Goal: Information Seeking & Learning: Check status

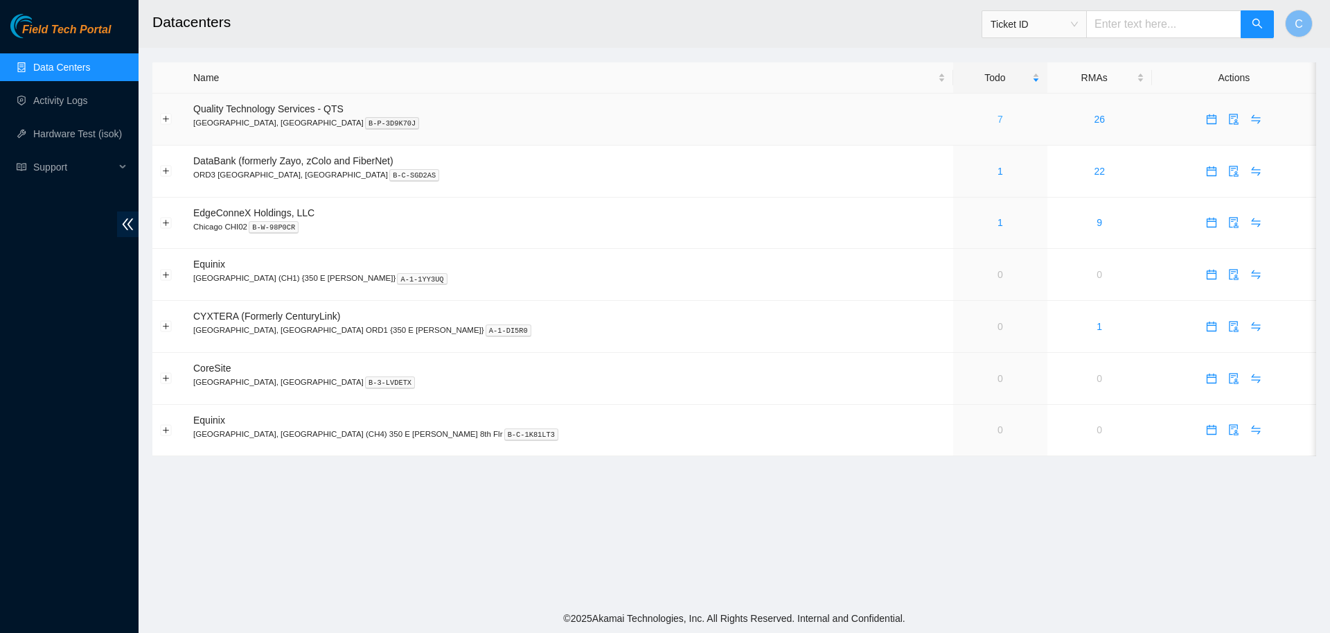
click at [998, 118] on link "7" at bounding box center [1001, 119] width 6 height 11
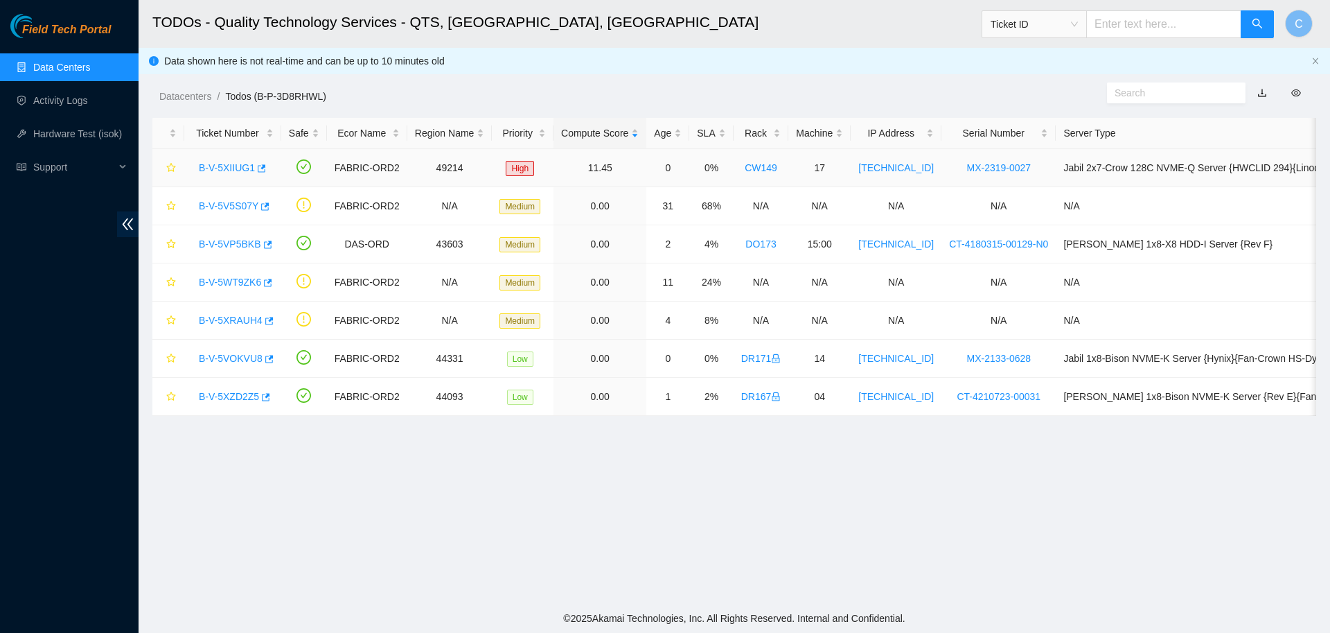
click at [214, 169] on link "B-V-5XIIUG1" at bounding box center [227, 167] width 56 height 11
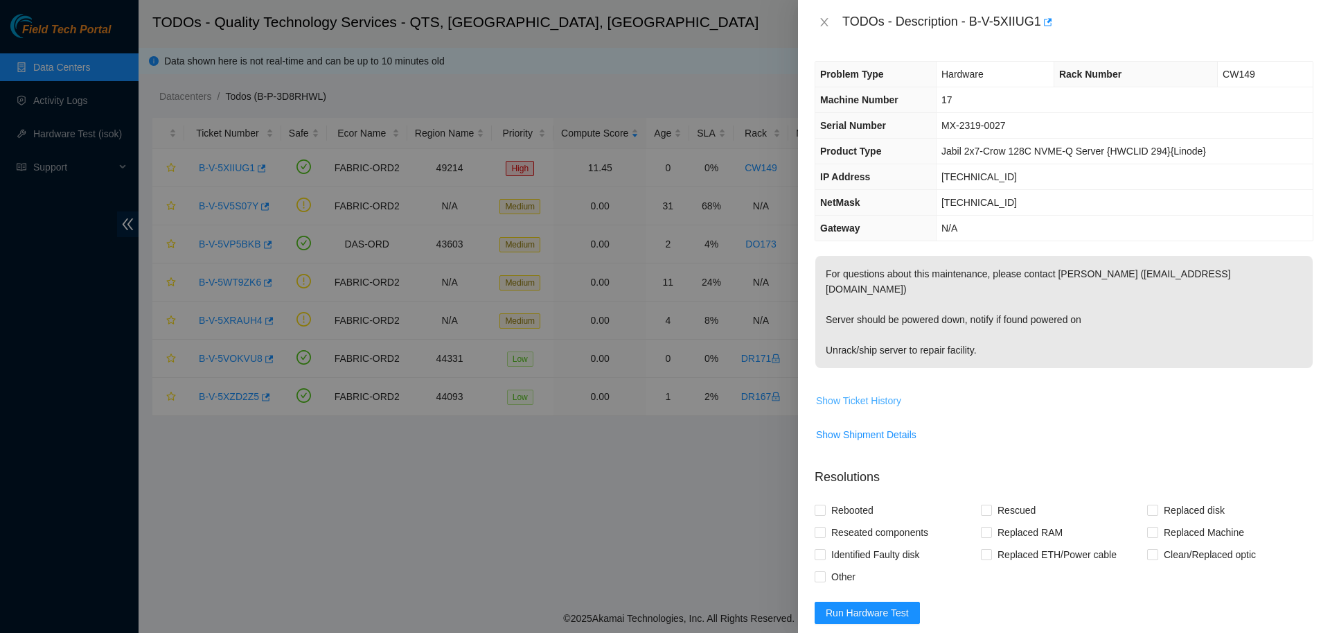
click at [851, 393] on span "Show Ticket History" at bounding box center [858, 400] width 85 height 15
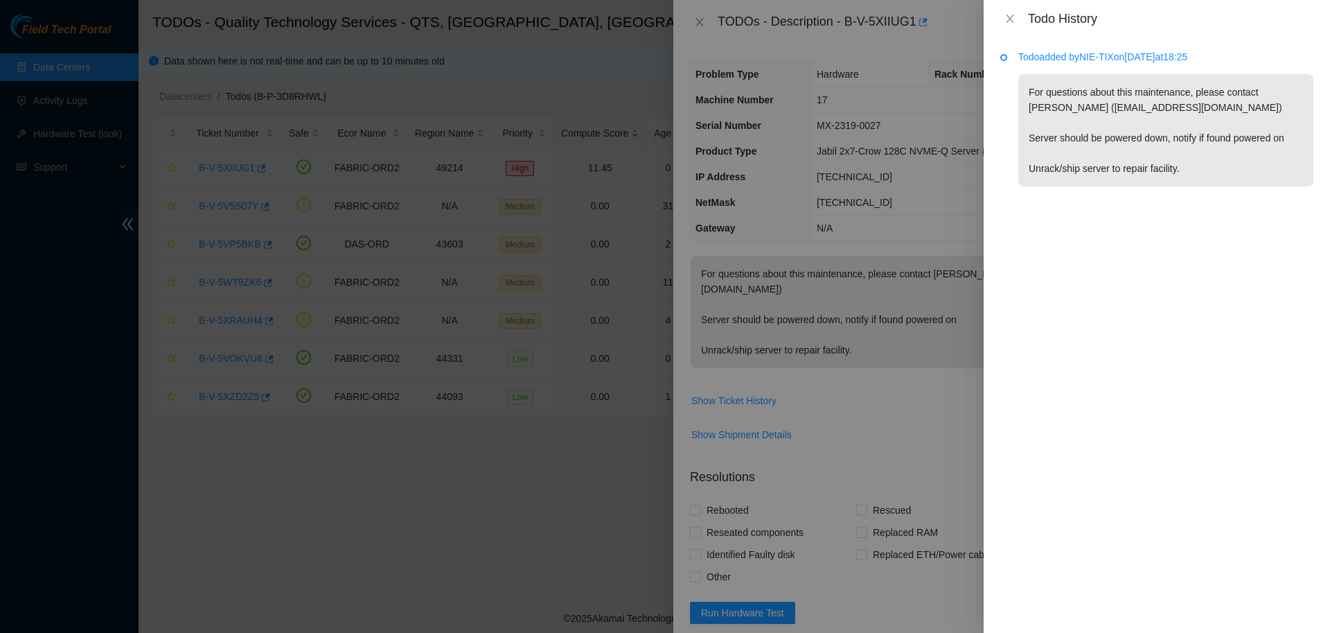
click at [695, 21] on div at bounding box center [665, 316] width 1330 height 633
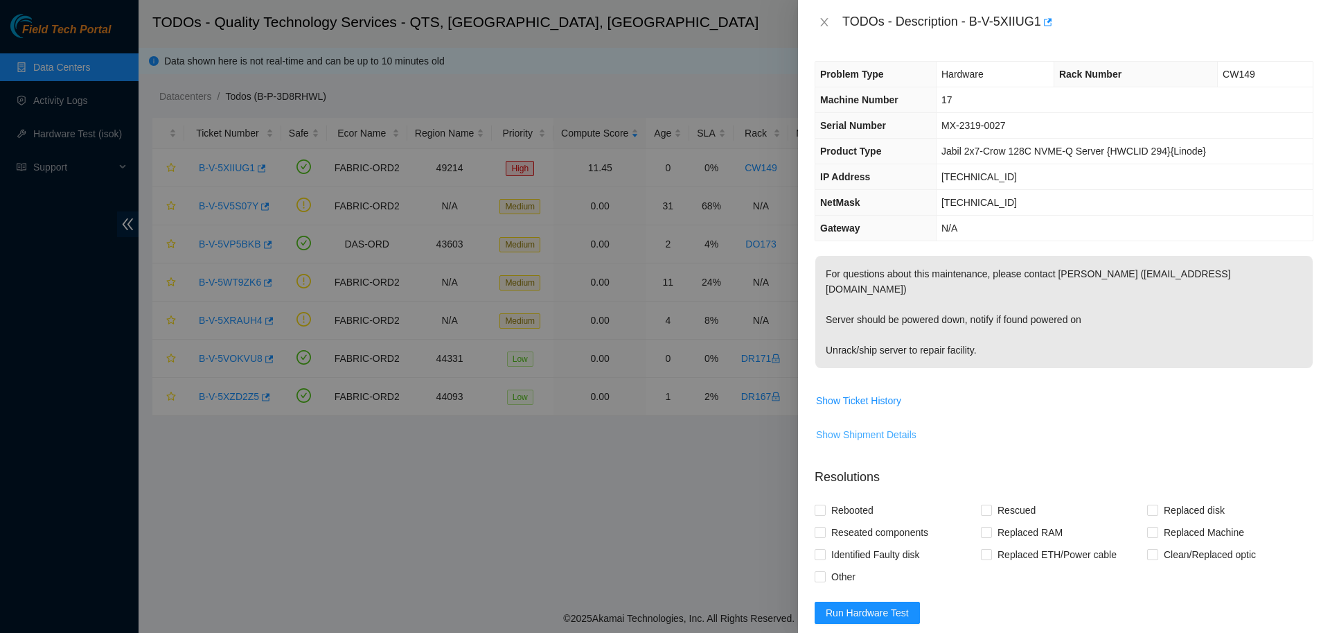
click at [854, 427] on span "Show Shipment Details" at bounding box center [866, 434] width 100 height 15
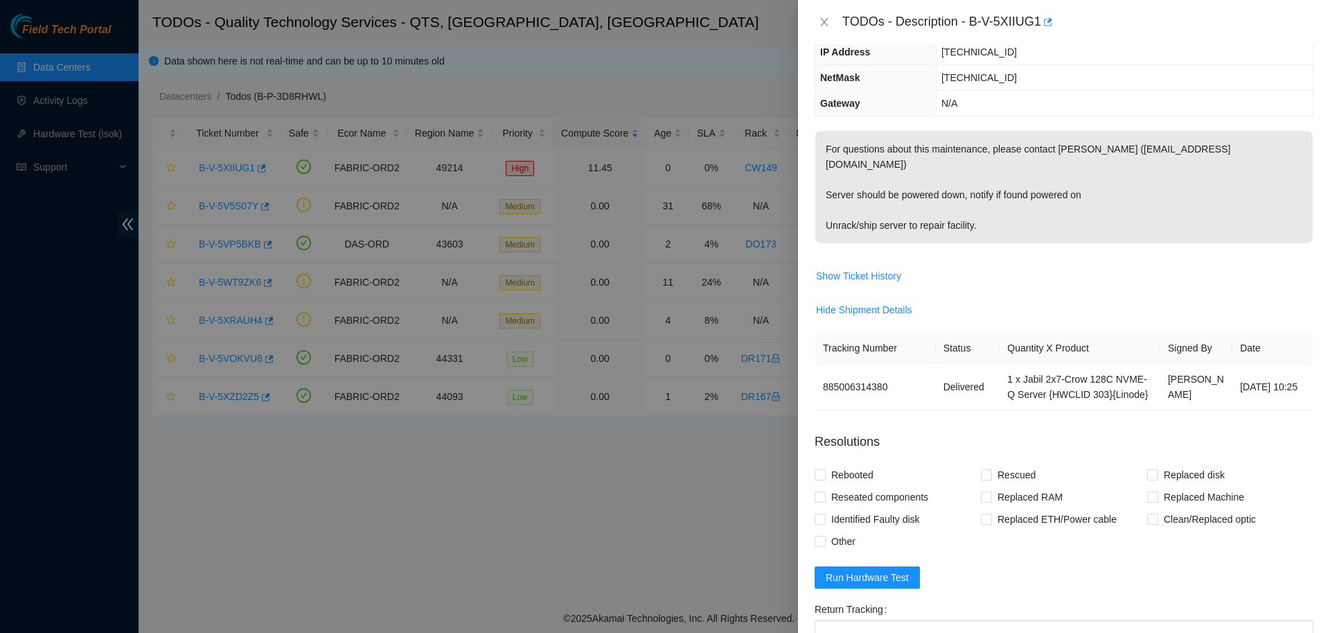
scroll to position [125, 0]
click at [826, 21] on icon "close" at bounding box center [824, 22] width 11 height 11
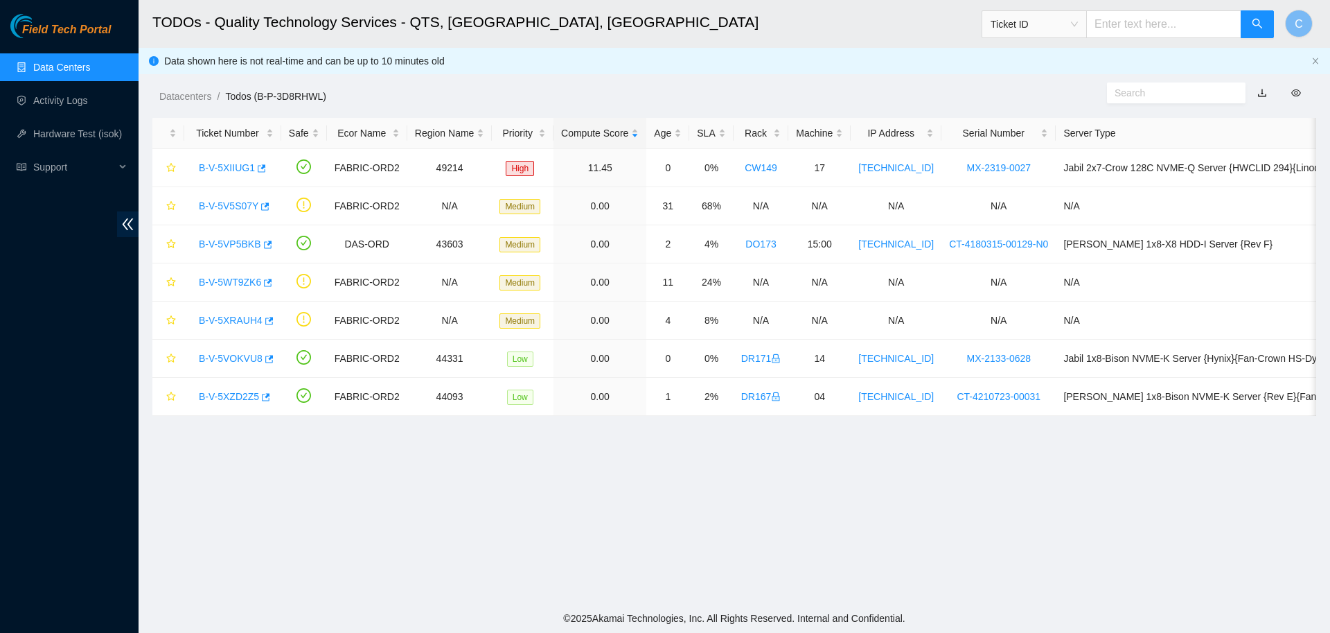
scroll to position [127, 0]
click at [229, 201] on link "B-V-5V5S07Y" at bounding box center [229, 205] width 60 height 11
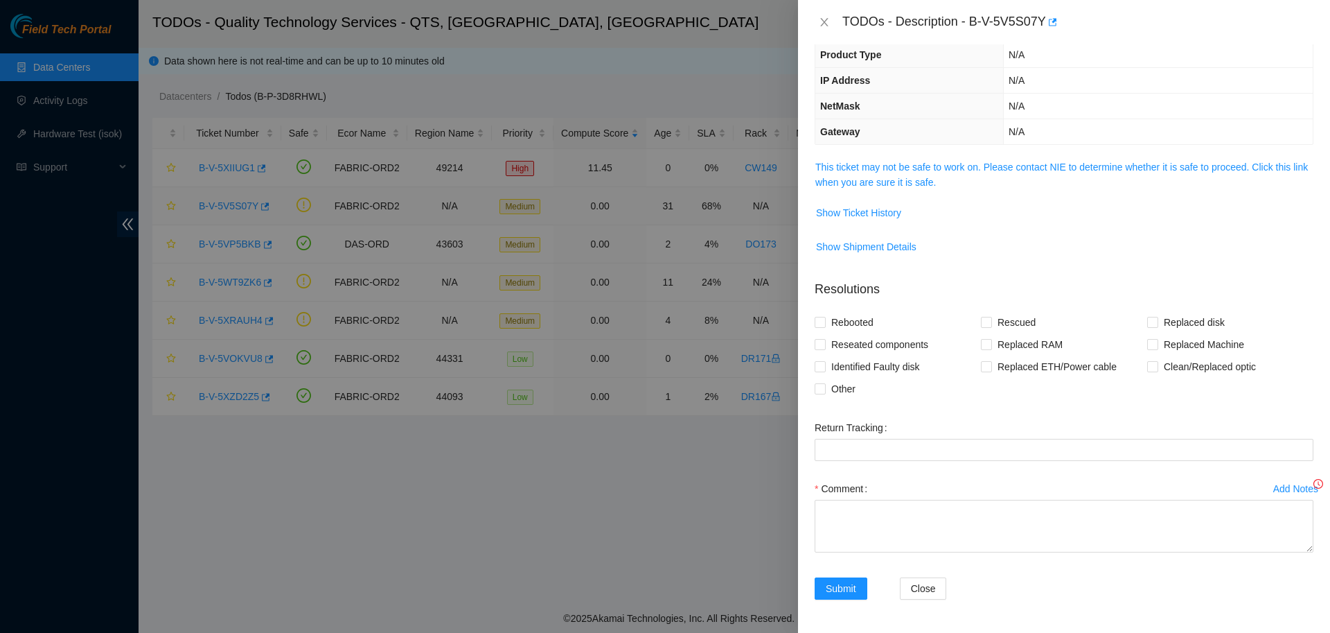
scroll to position [96, 0]
click at [883, 182] on link "This ticket may not be safe to work on. Please contact NIE to determine whether…" at bounding box center [1061, 174] width 493 height 26
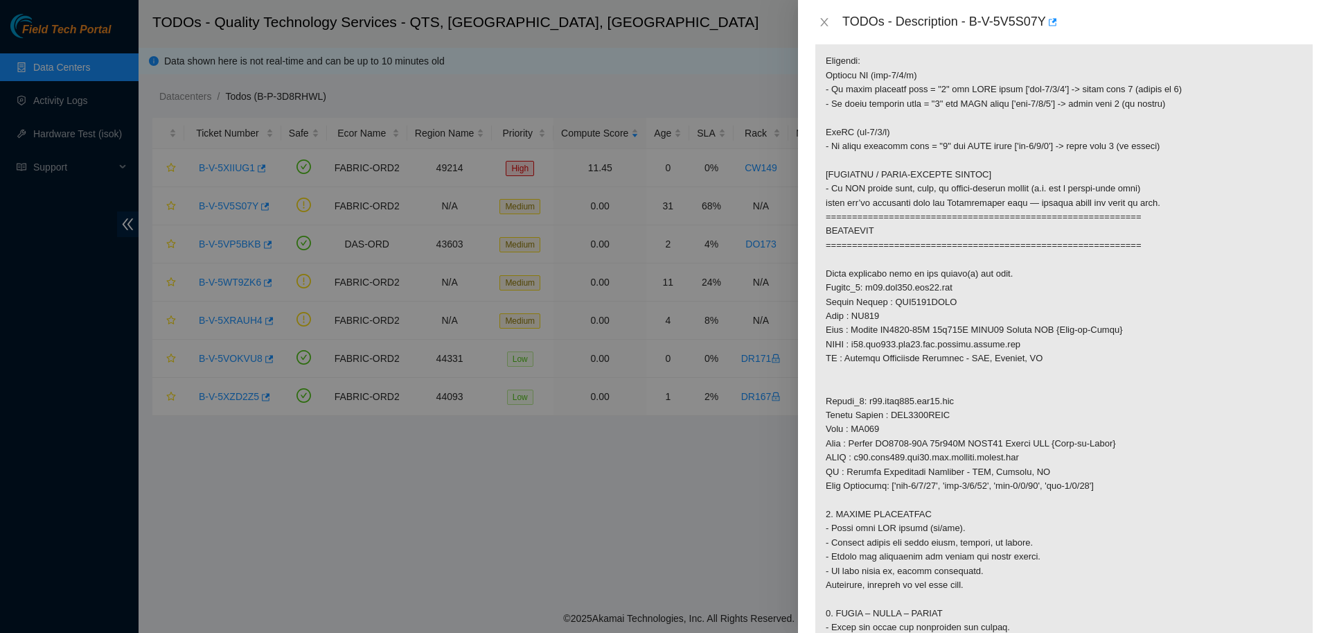
scroll to position [601, 0]
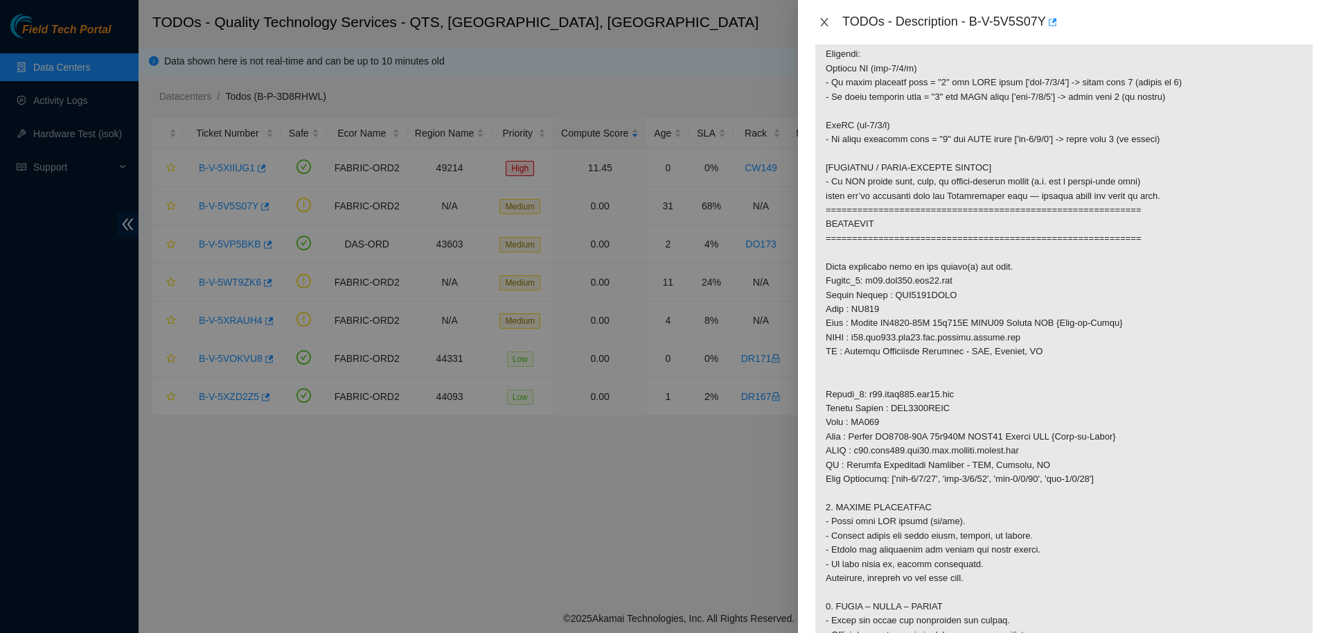
click at [827, 21] on icon "close" at bounding box center [824, 22] width 11 height 11
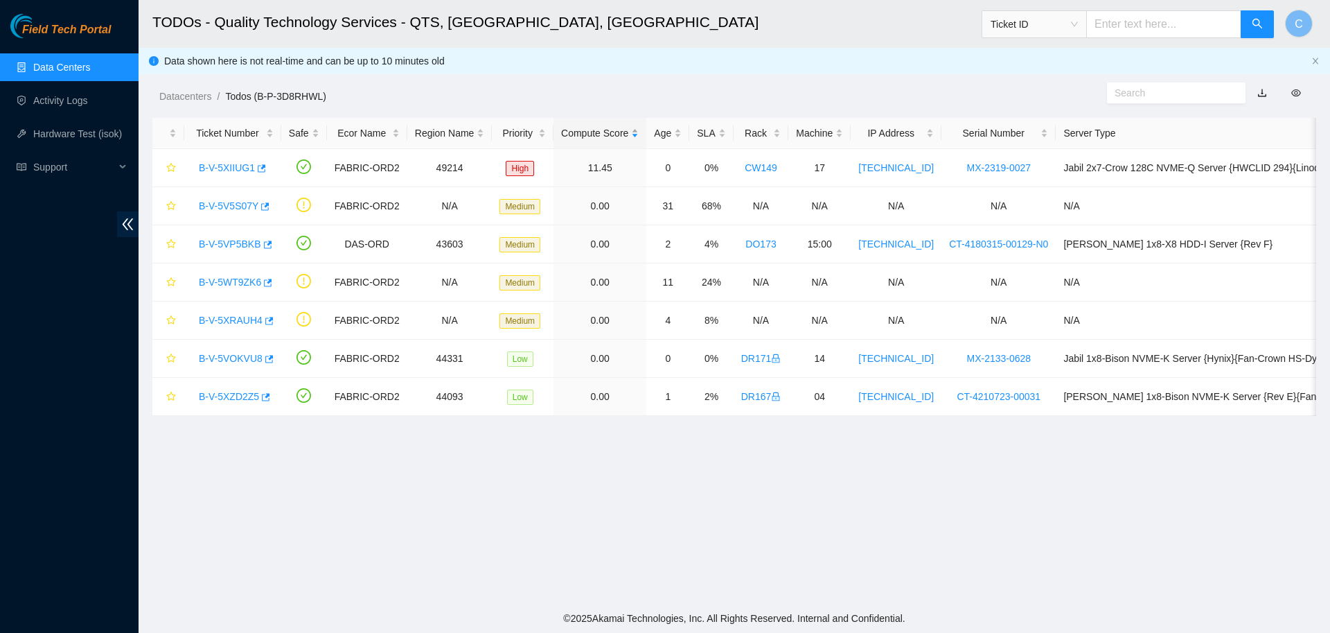
scroll to position [127, 0]
click at [230, 283] on link "B-V-5WT9ZK6" at bounding box center [230, 281] width 62 height 11
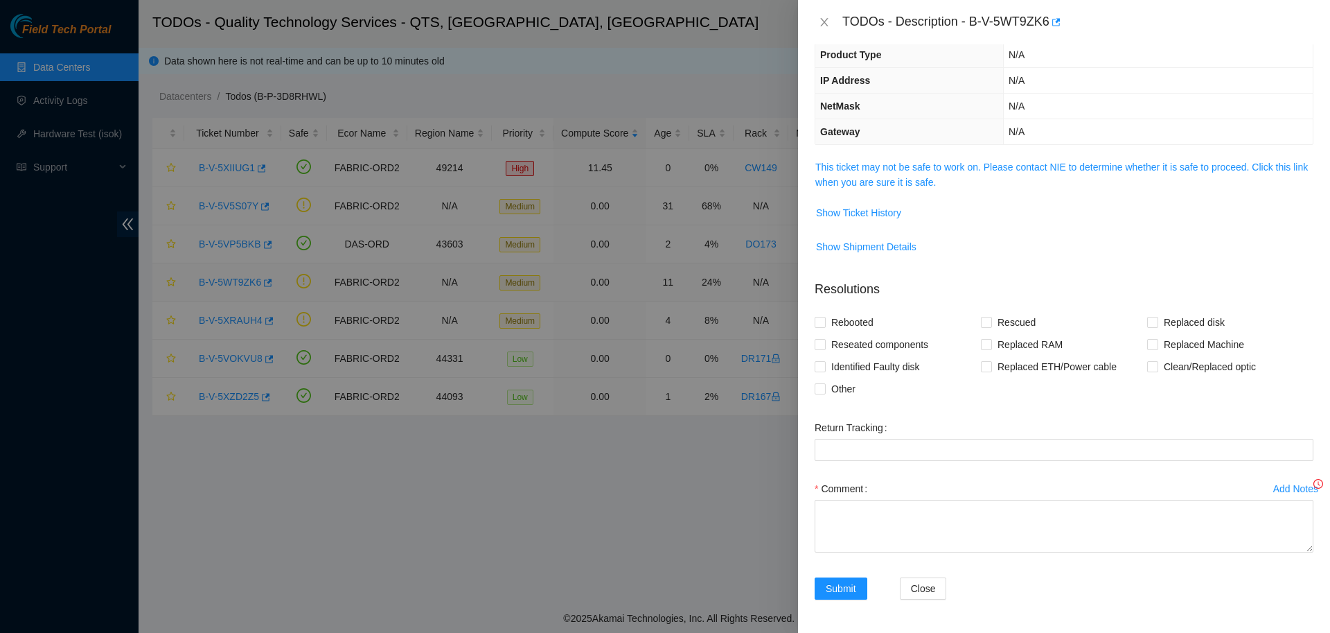
scroll to position [96, 0]
click at [902, 180] on link "This ticket may not be safe to work on. Please contact NIE to determine whether…" at bounding box center [1061, 174] width 493 height 26
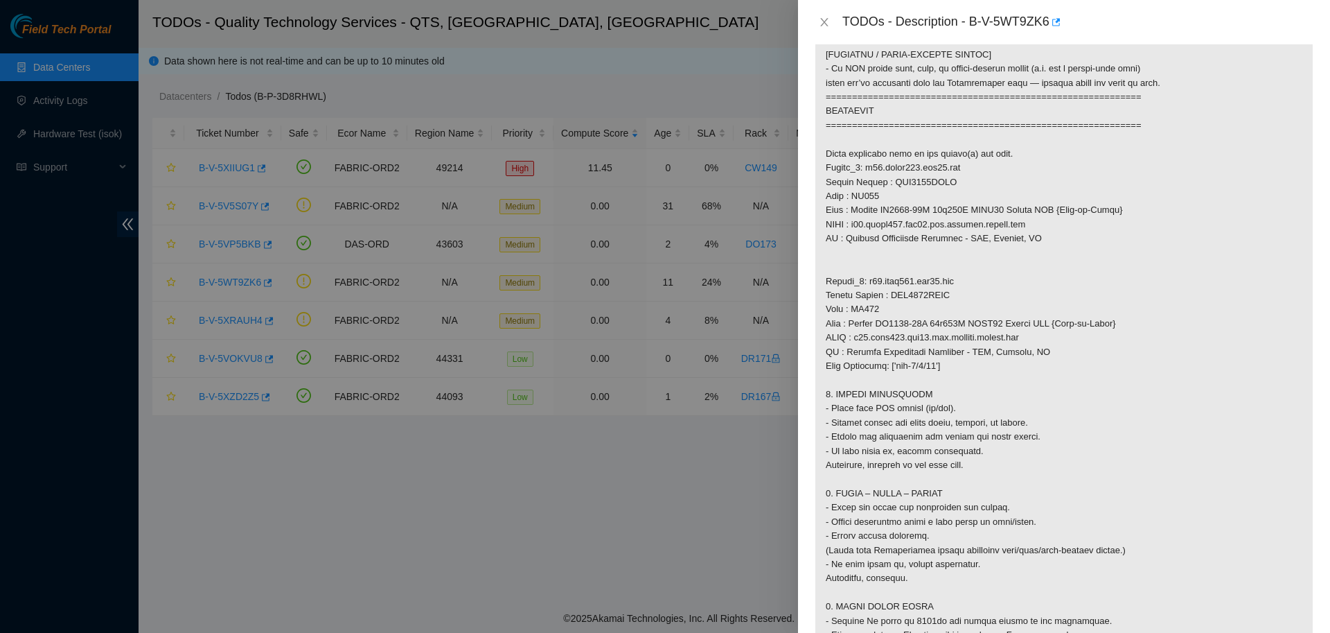
scroll to position [714, 0]
click at [823, 25] on icon "close" at bounding box center [824, 22] width 11 height 11
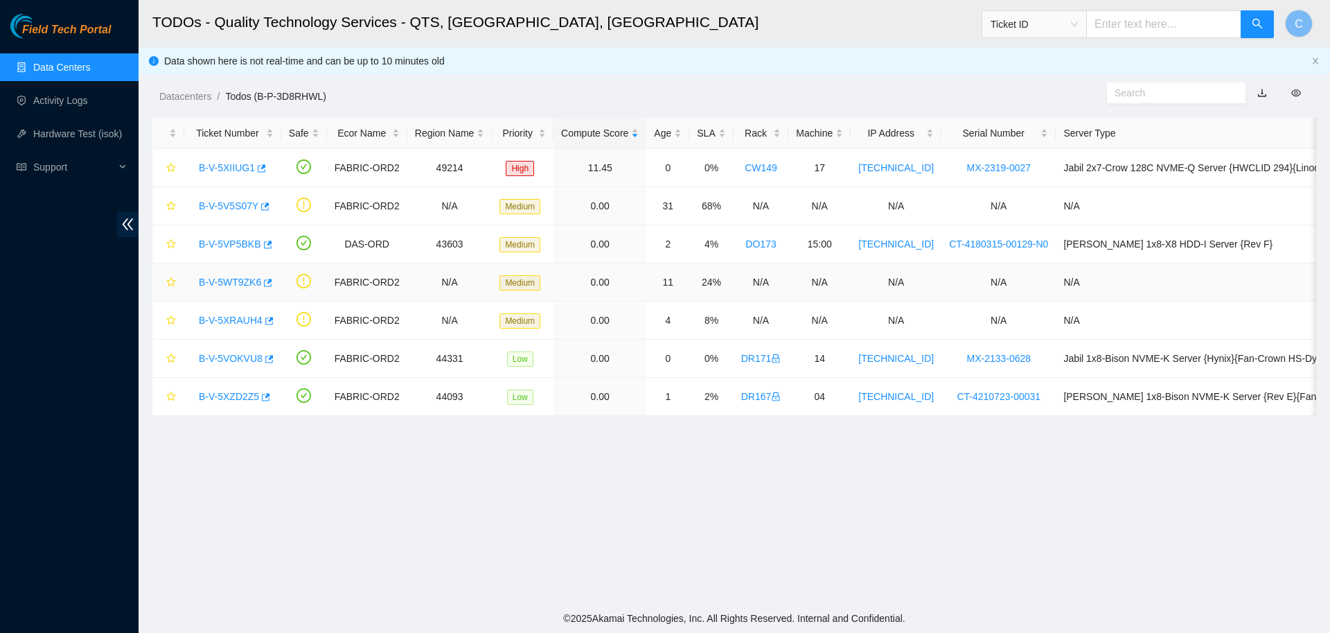
scroll to position [127, 0]
click at [233, 321] on link "B-V-5XRAUH4" at bounding box center [231, 320] width 64 height 11
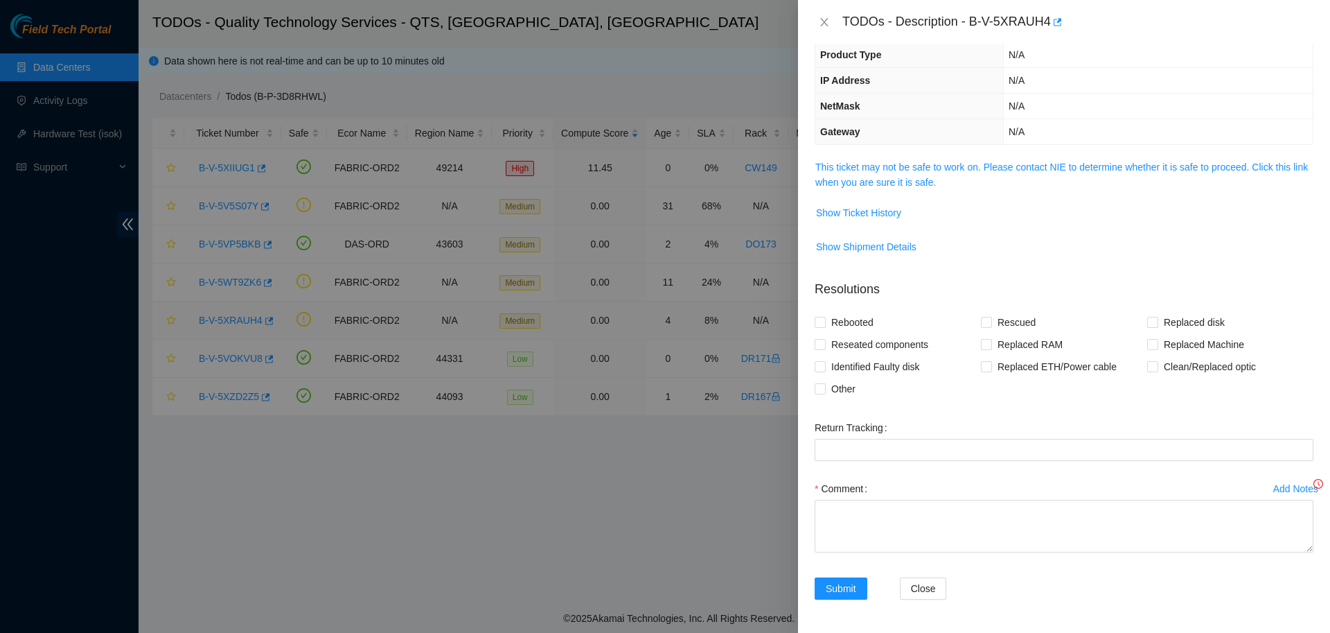
scroll to position [96, 0]
click at [939, 179] on span "This ticket may not be safe to work on. Please contact NIE to determine whether…" at bounding box center [1063, 174] width 497 height 30
click at [921, 175] on span "This ticket may not be safe to work on. Please contact NIE to determine whether…" at bounding box center [1063, 174] width 497 height 30
click at [922, 173] on link "This ticket may not be safe to work on. Please contact NIE to determine whether…" at bounding box center [1061, 174] width 493 height 26
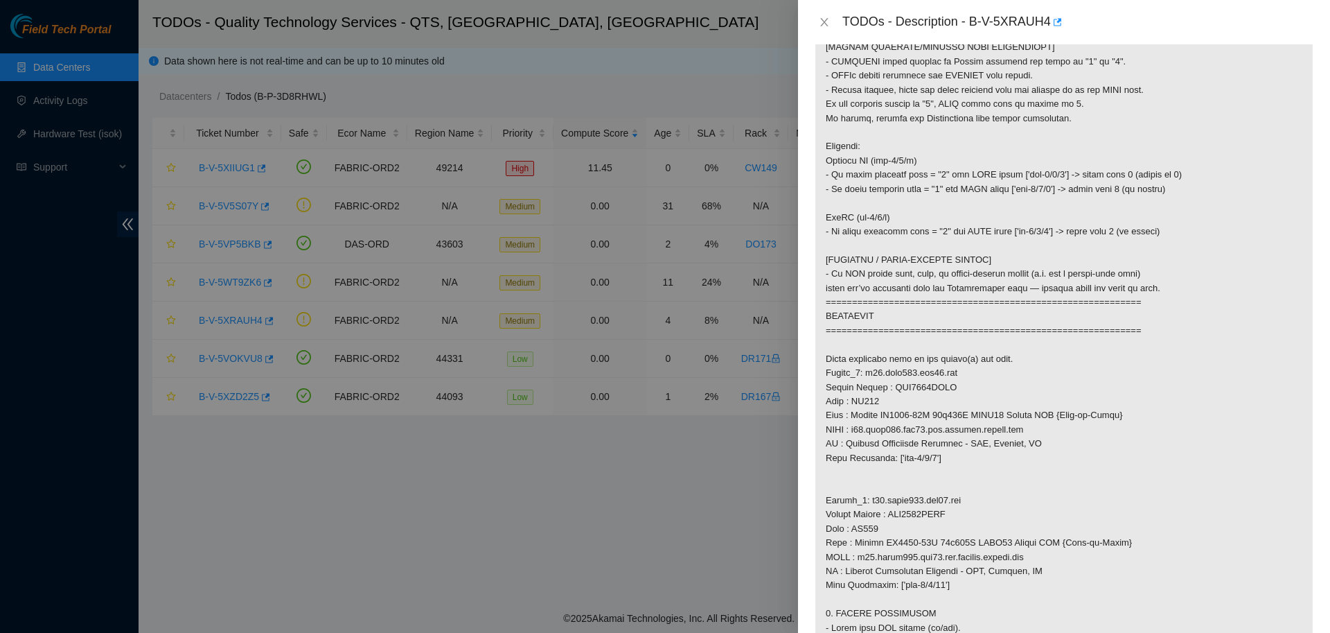
scroll to position [511, 0]
click at [824, 18] on icon "close" at bounding box center [824, 22] width 11 height 11
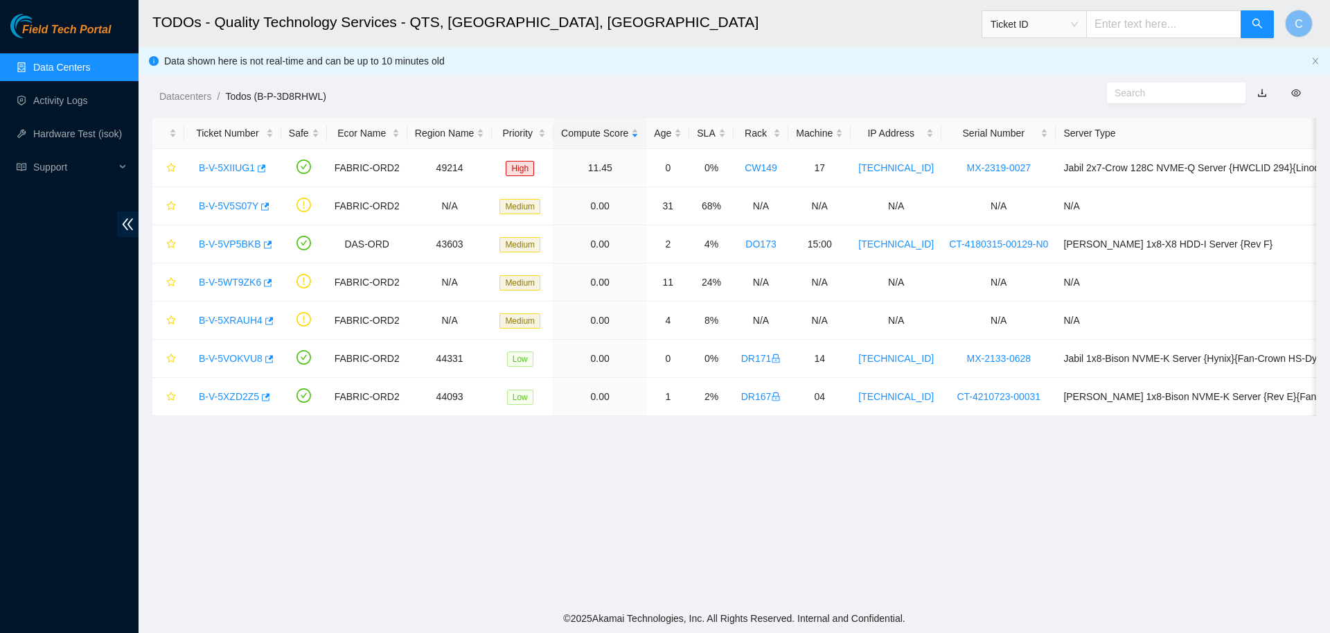
scroll to position [127, 0]
